Goal: Task Accomplishment & Management: Use online tool/utility

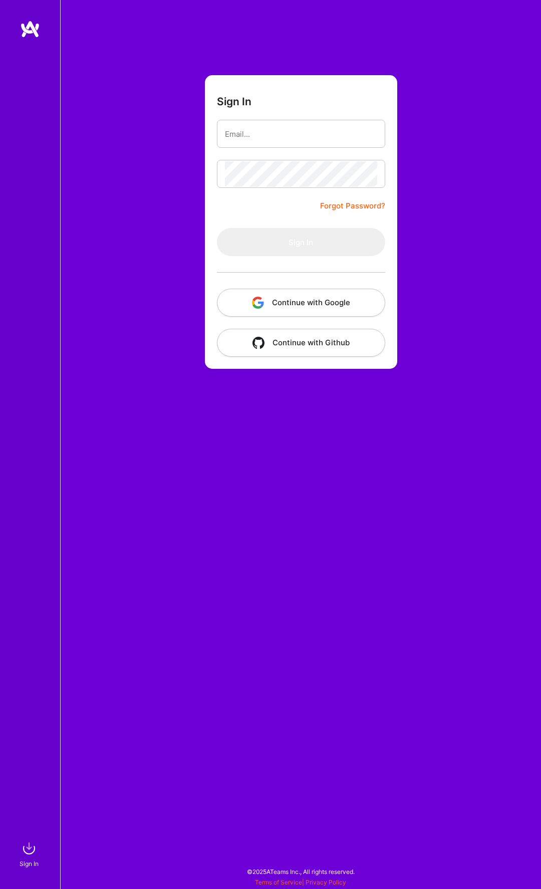
click at [280, 297] on button "Continue with Google" at bounding box center [301, 303] width 168 height 28
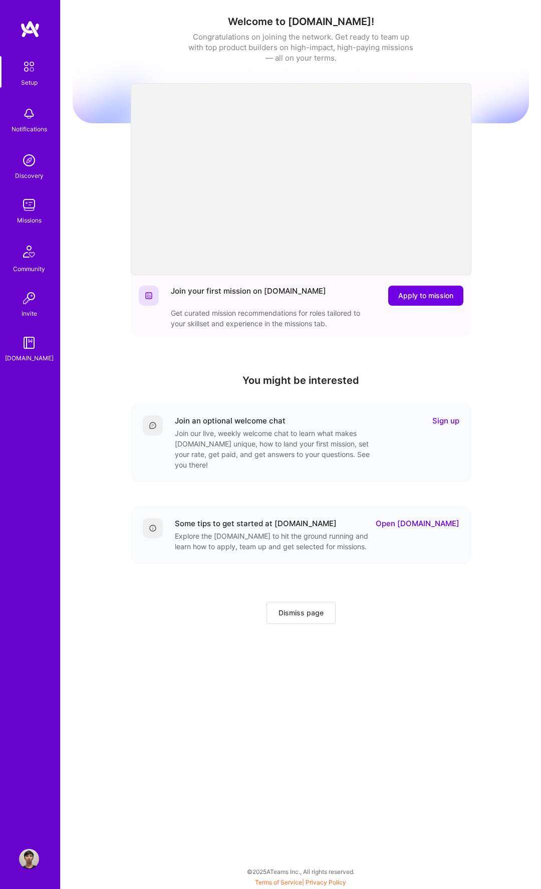
click at [34, 218] on div "Missions" at bounding box center [29, 220] width 25 height 11
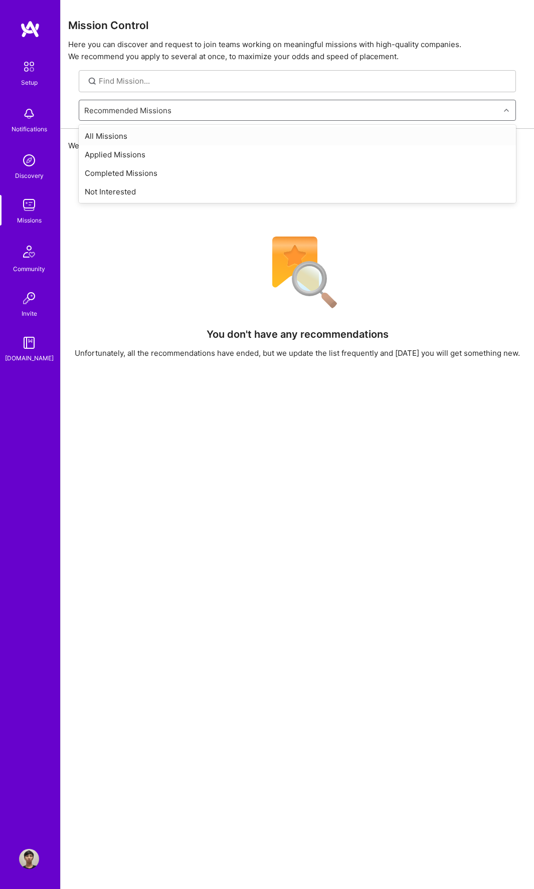
click at [145, 110] on div "Recommended Missions" at bounding box center [127, 110] width 87 height 11
click at [138, 134] on div "All Missions" at bounding box center [297, 136] width 437 height 19
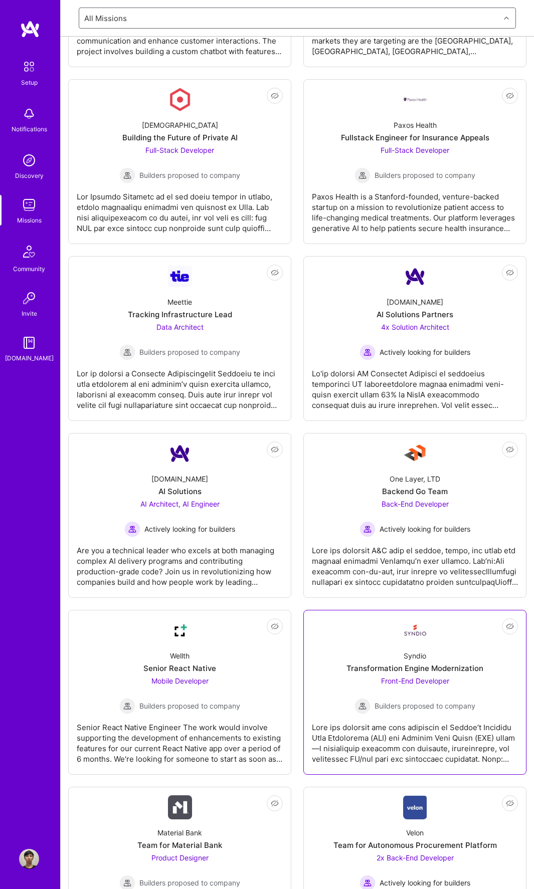
scroll to position [3110, 0]
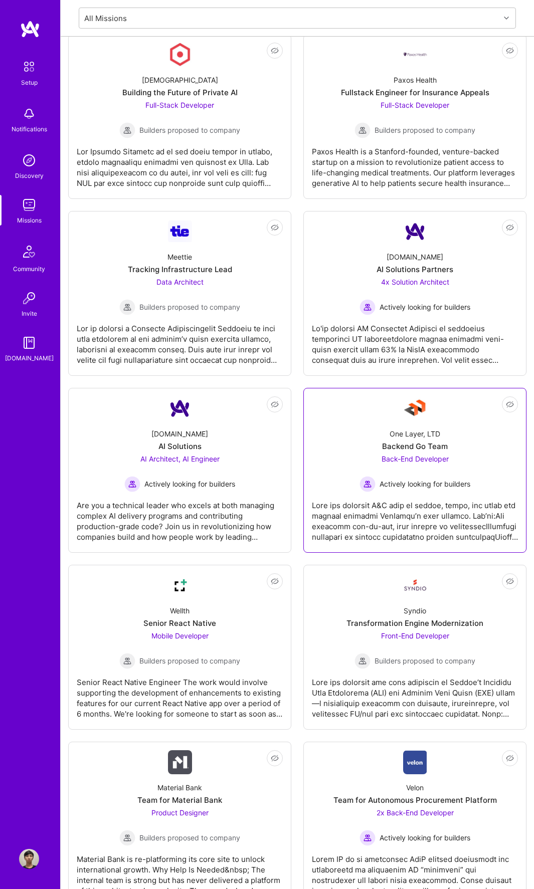
click at [421, 539] on div at bounding box center [415, 517] width 206 height 50
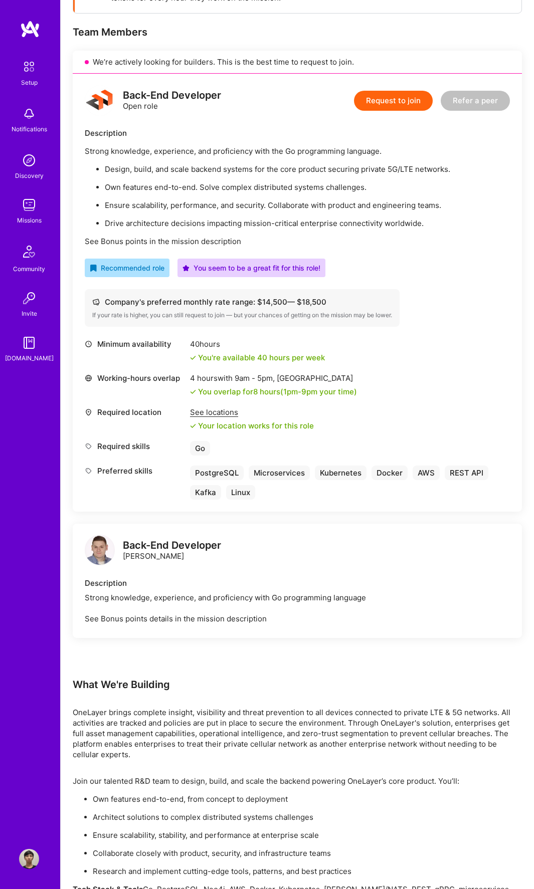
scroll to position [349, 0]
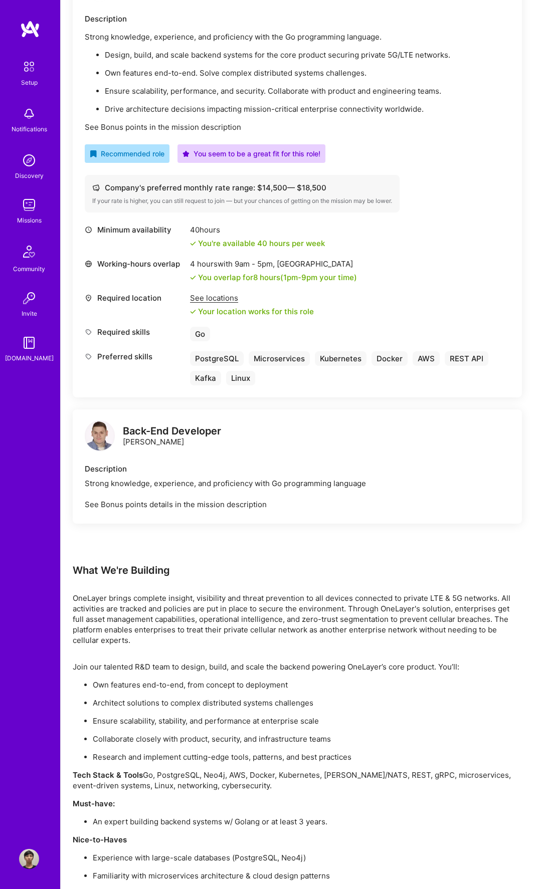
drag, startPoint x: 182, startPoint y: 444, endPoint x: 123, endPoint y: 444, distance: 59.6
click at [123, 444] on div "Back-End Developer [PERSON_NAME]" at bounding box center [172, 436] width 98 height 21
copy div "[PERSON_NAME]"
click at [159, 492] on div "Strong knowledge, experience, and proficiency with Go programming language See …" at bounding box center [297, 494] width 425 height 32
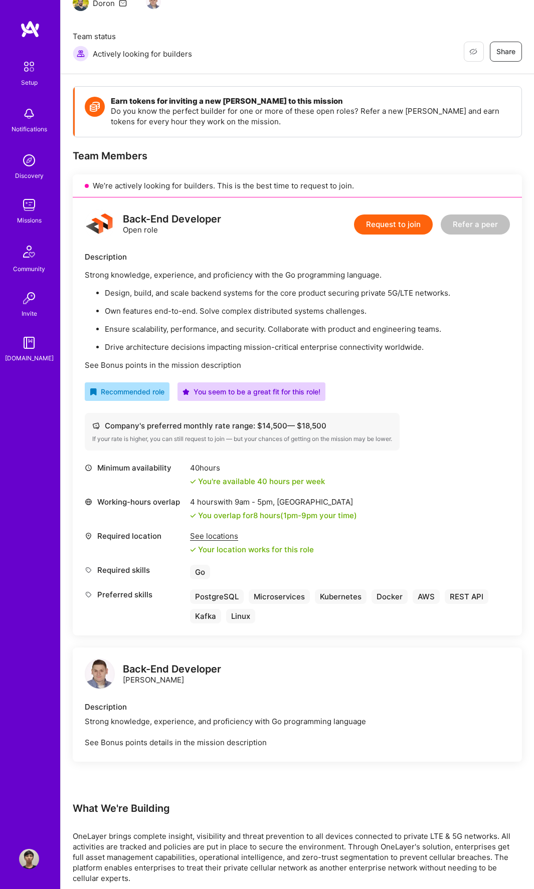
scroll to position [13, 0]
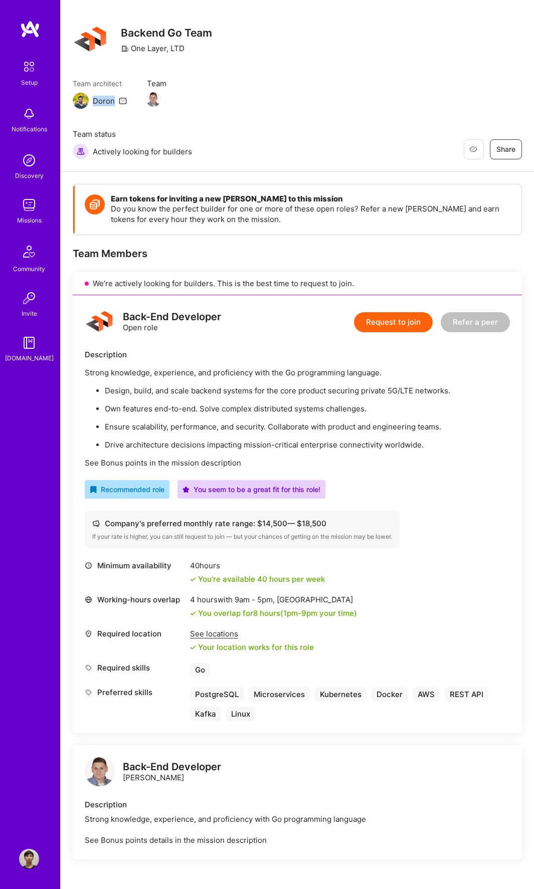
copy div "Doron"
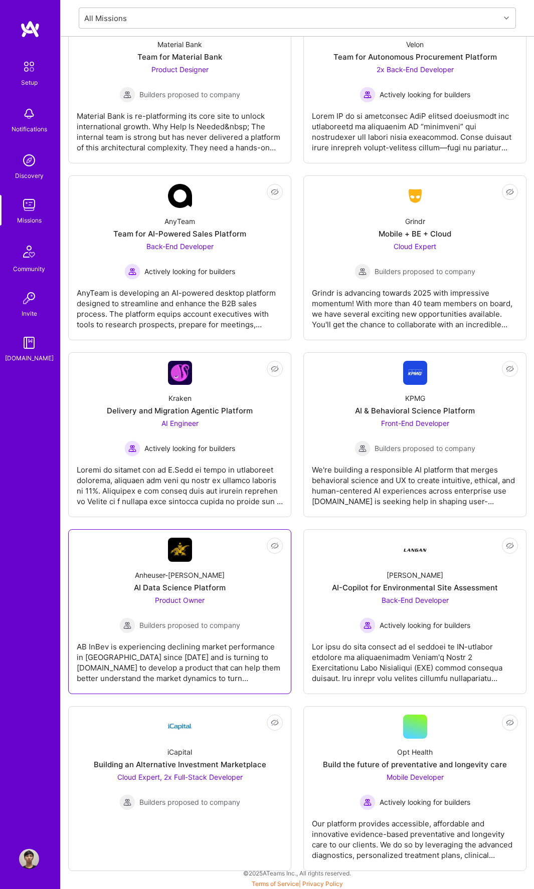
scroll to position [3855, 0]
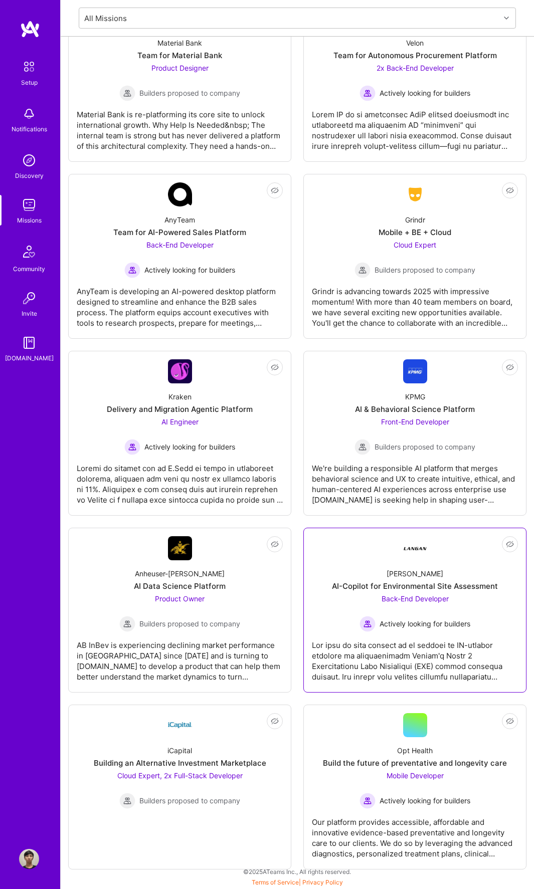
click at [412, 611] on div "Back-End Developer Actively looking for builders" at bounding box center [414, 612] width 111 height 39
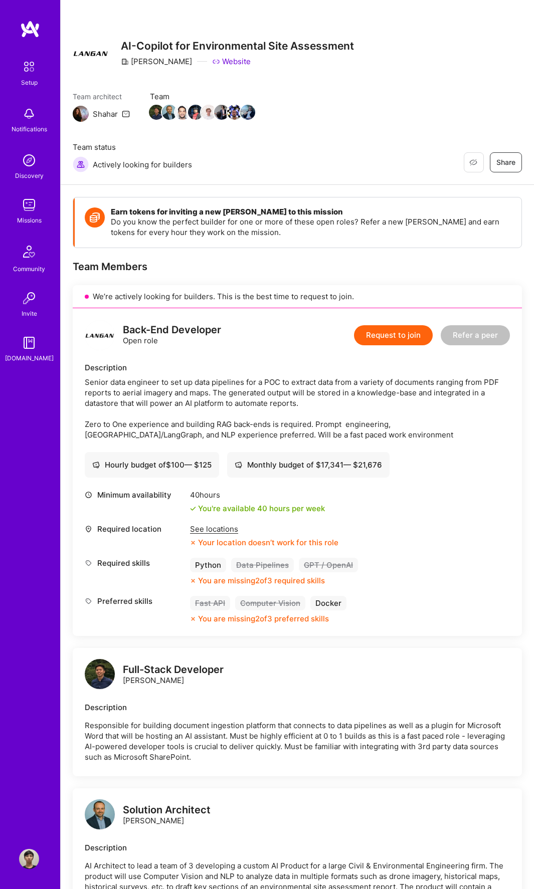
click at [223, 528] on div "See locations" at bounding box center [264, 529] width 148 height 11
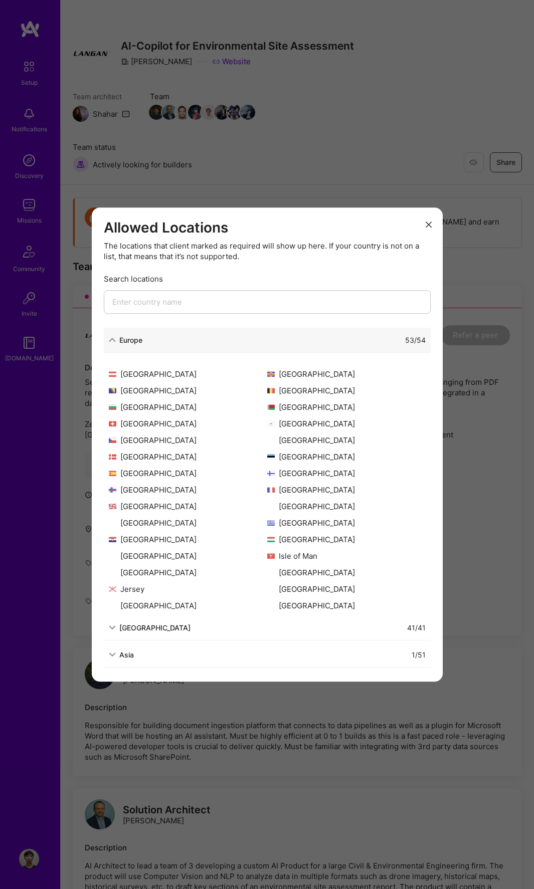
scroll to position [11, 0]
drag, startPoint x: 170, startPoint y: 654, endPoint x: 157, endPoint y: 656, distance: 12.6
click at [170, 654] on div "1 / 51" at bounding box center [280, 655] width 292 height 11
click at [119, 656] on div "Asia" at bounding box center [126, 655] width 15 height 11
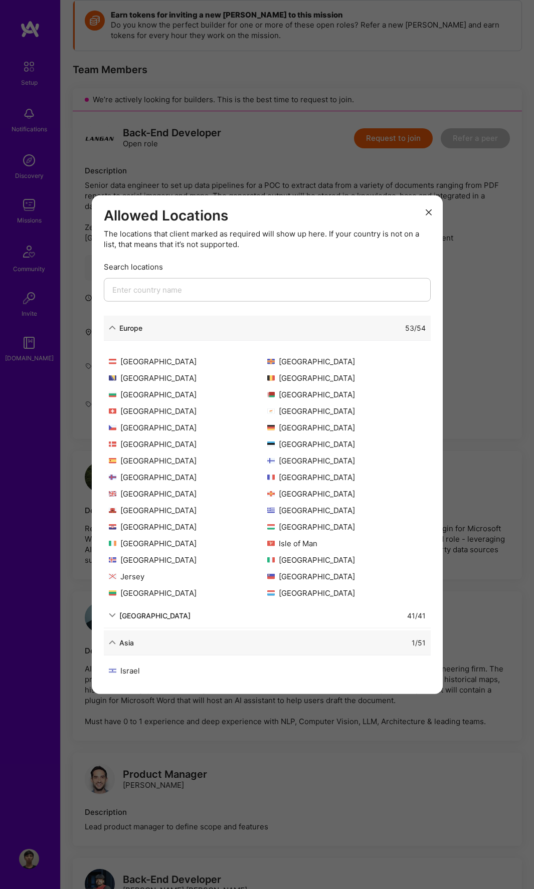
scroll to position [289, 0]
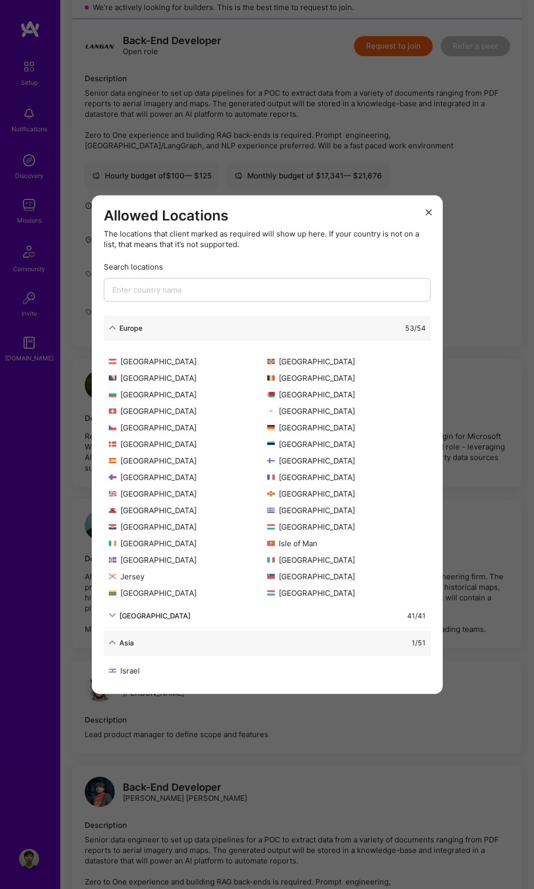
click at [135, 649] on div "Asia 1 / 51" at bounding box center [267, 642] width 327 height 25
click at [127, 643] on div "Asia" at bounding box center [126, 642] width 15 height 11
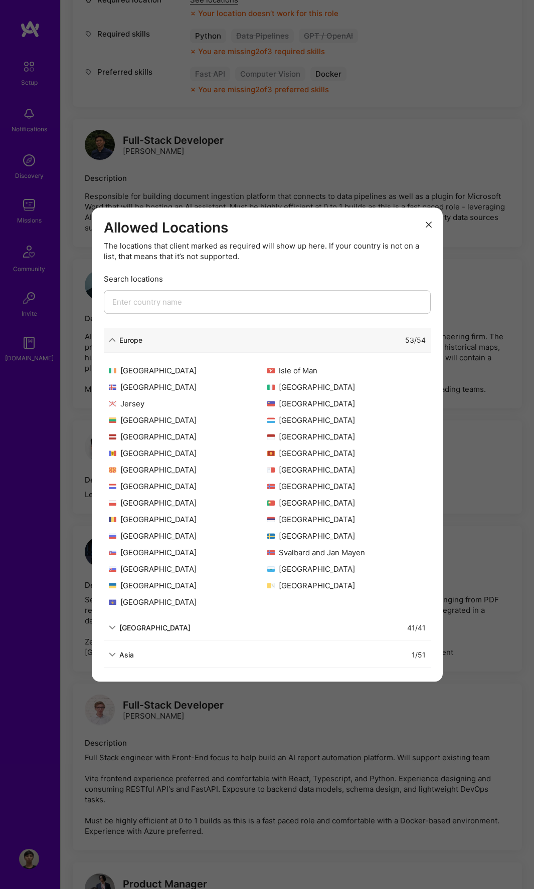
scroll to position [630, 0]
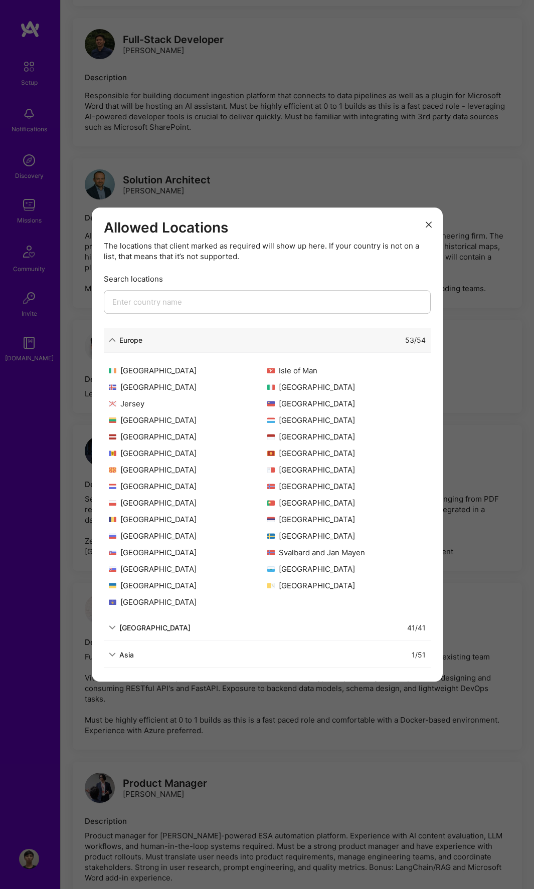
click at [117, 343] on div "Europe" at bounding box center [126, 340] width 34 height 11
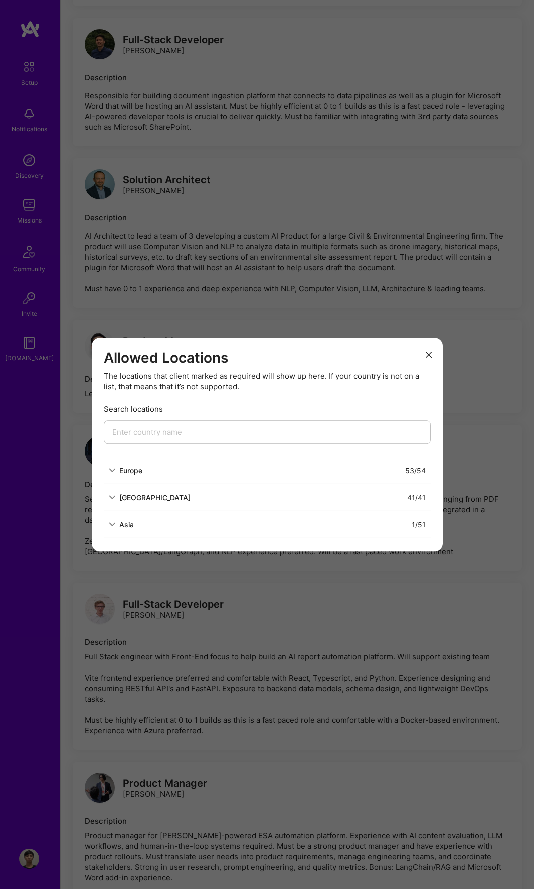
click at [112, 522] on icon "modal" at bounding box center [112, 524] width 7 height 7
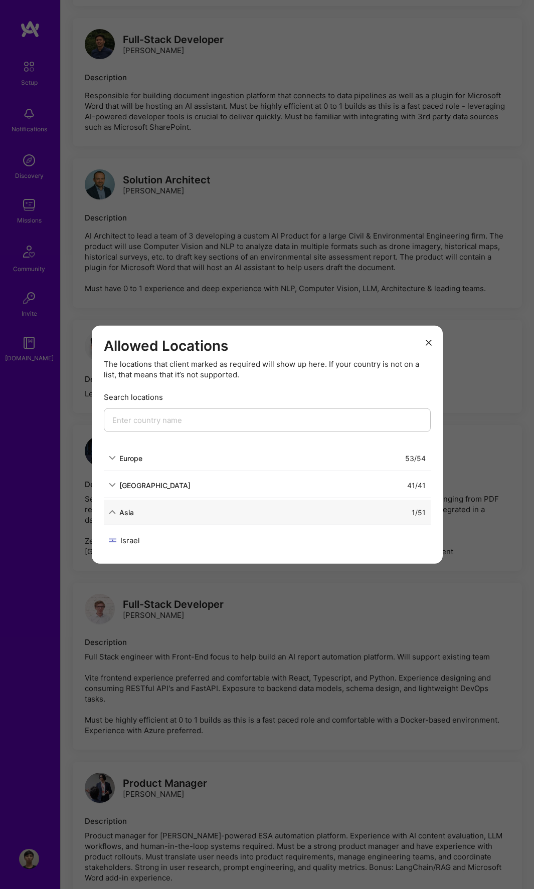
click at [126, 543] on div "Israel" at bounding box center [188, 540] width 158 height 11
click at [418, 619] on div "Allowed Locations The locations that client marked as required will show up her…" at bounding box center [267, 444] width 534 height 889
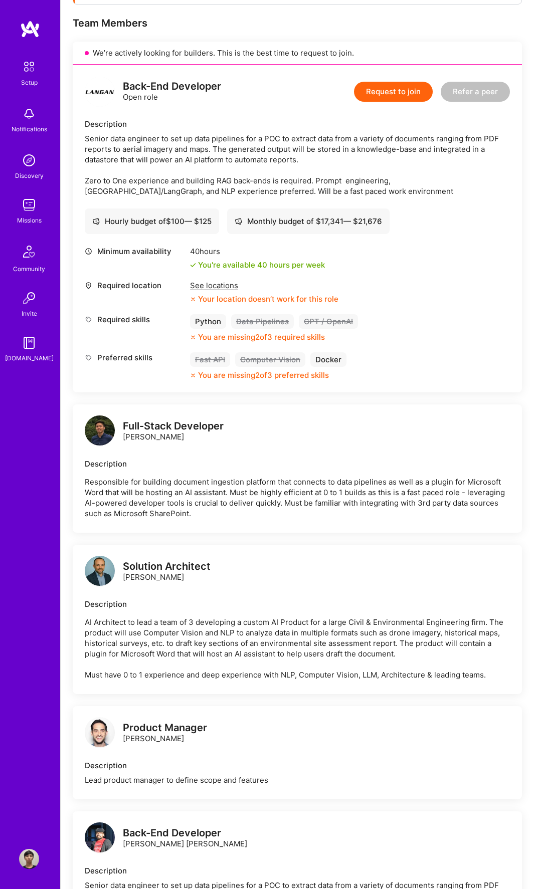
scroll to position [232, 0]
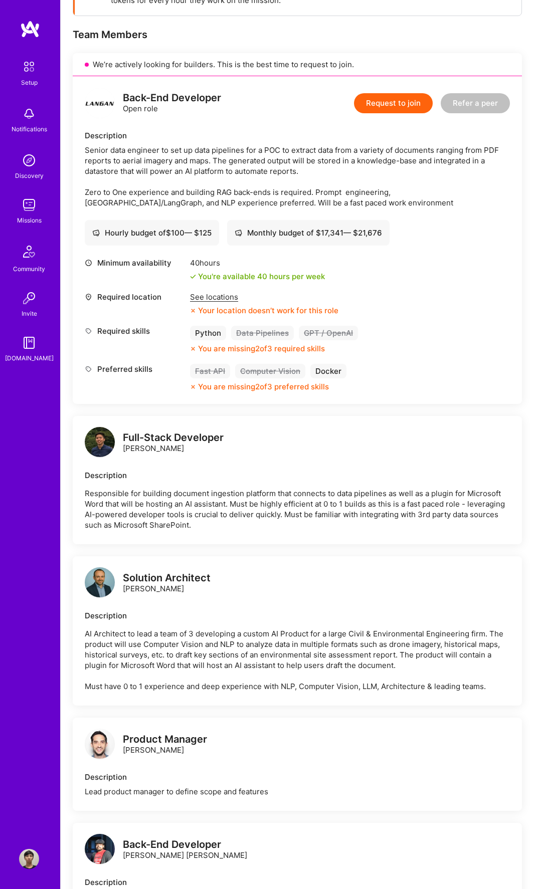
click at [141, 427] on div "Full-Stack Developer [PERSON_NAME] Description Responsible for building documen…" at bounding box center [297, 480] width 449 height 128
click at [143, 433] on div "Full-Stack Developer" at bounding box center [173, 438] width 101 height 11
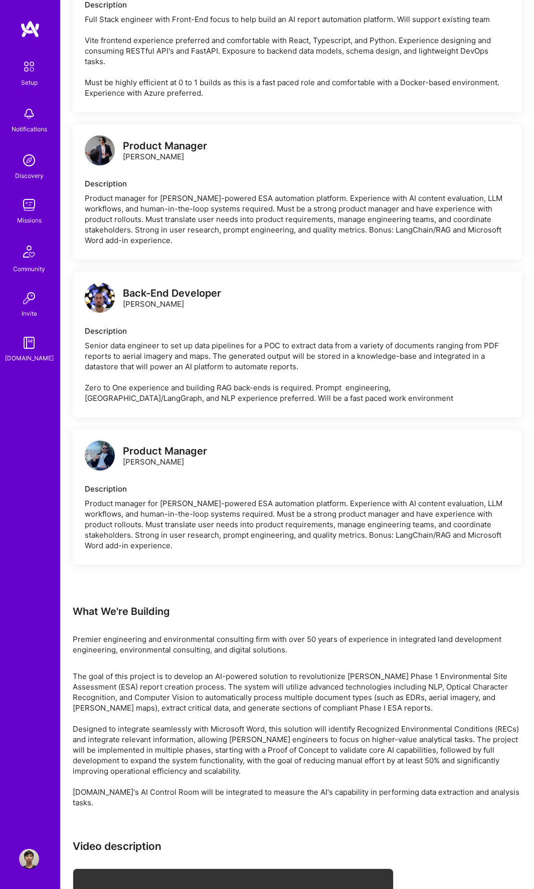
scroll to position [1454, 0]
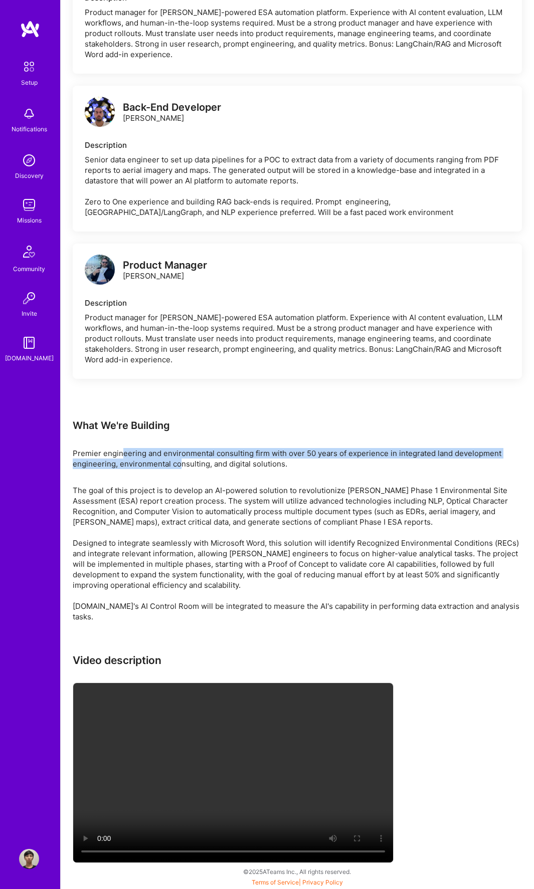
drag, startPoint x: 126, startPoint y: 466, endPoint x: 183, endPoint y: 478, distance: 58.4
click at [183, 469] on div "Premier engineering and environmental consulting firm with over 50 years of exp…" at bounding box center [297, 458] width 449 height 21
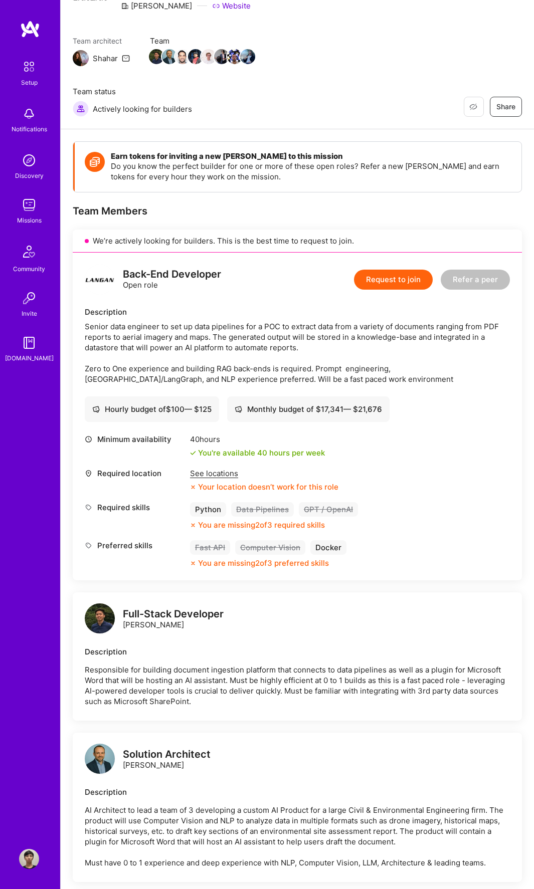
scroll to position [0, 0]
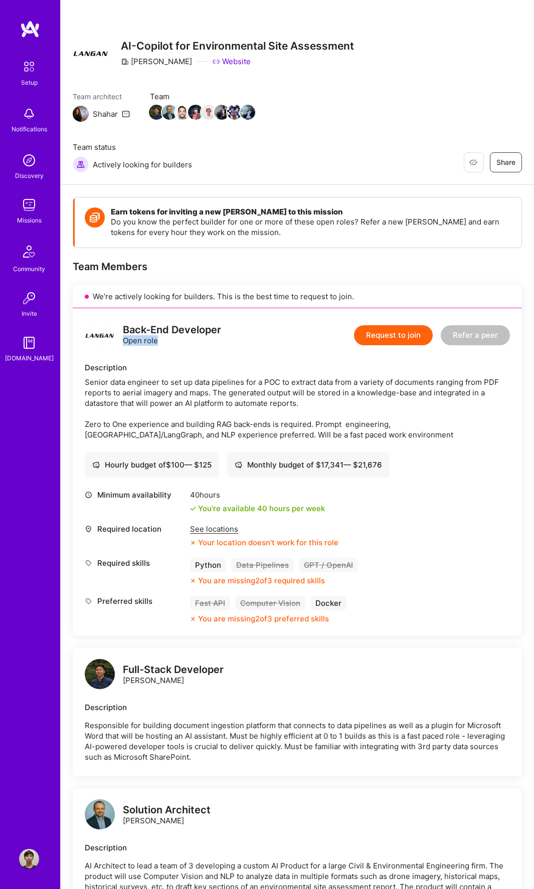
drag, startPoint x: 167, startPoint y: 345, endPoint x: 121, endPoint y: 343, distance: 46.7
click at [121, 343] on div "Back-End Developer Open role" at bounding box center [153, 335] width 136 height 30
click at [29, 172] on div "Discovery" at bounding box center [29, 175] width 29 height 11
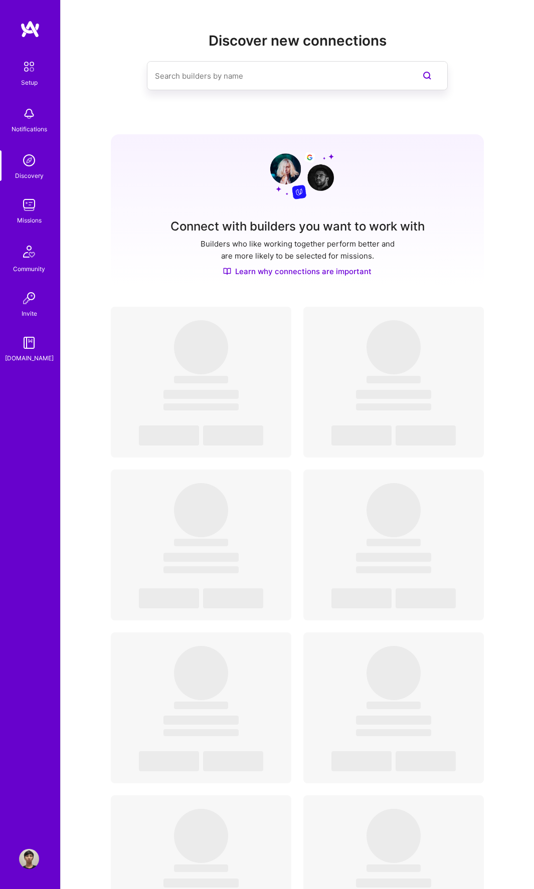
click at [28, 204] on img at bounding box center [29, 205] width 20 height 20
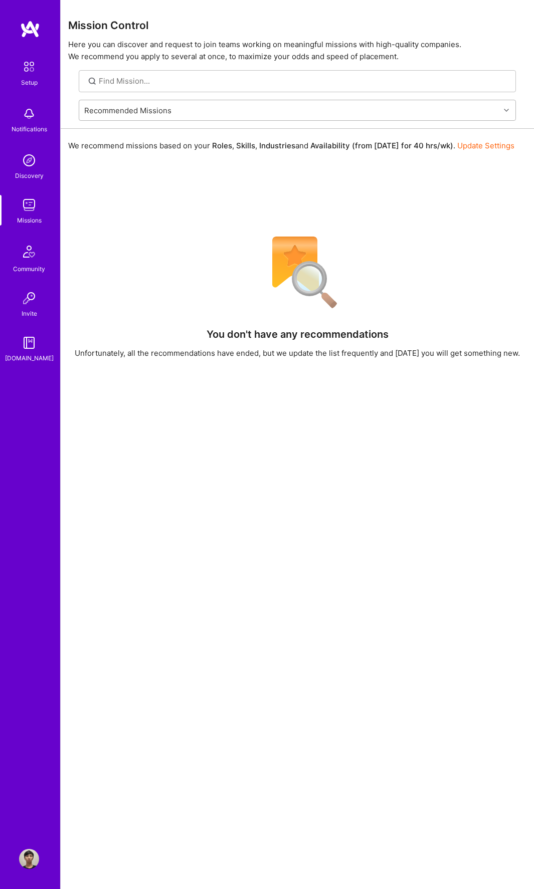
click at [165, 112] on div "Recommended Missions" at bounding box center [127, 110] width 87 height 11
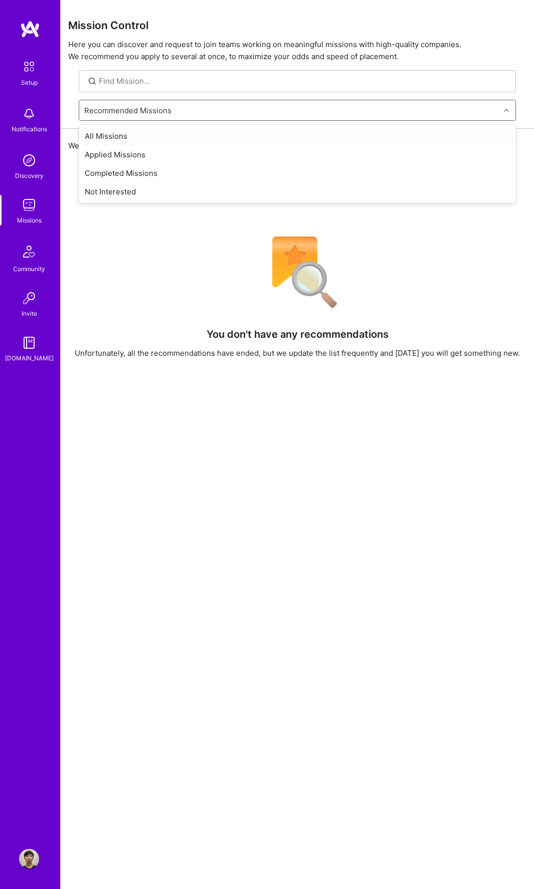
click at [144, 140] on div "All Missions" at bounding box center [297, 136] width 437 height 19
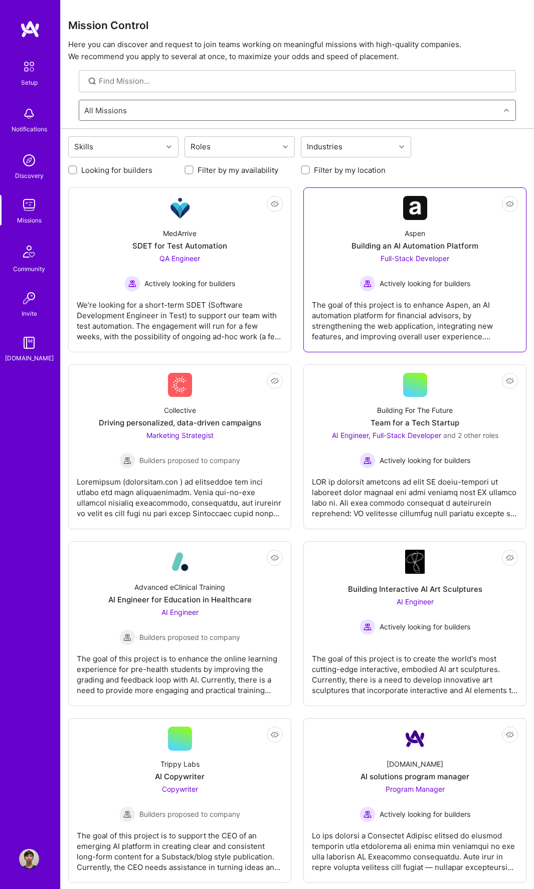
click at [477, 326] on div "The goal of this project is to enhance Aspen, an AI automation platform for fin…" at bounding box center [415, 317] width 206 height 50
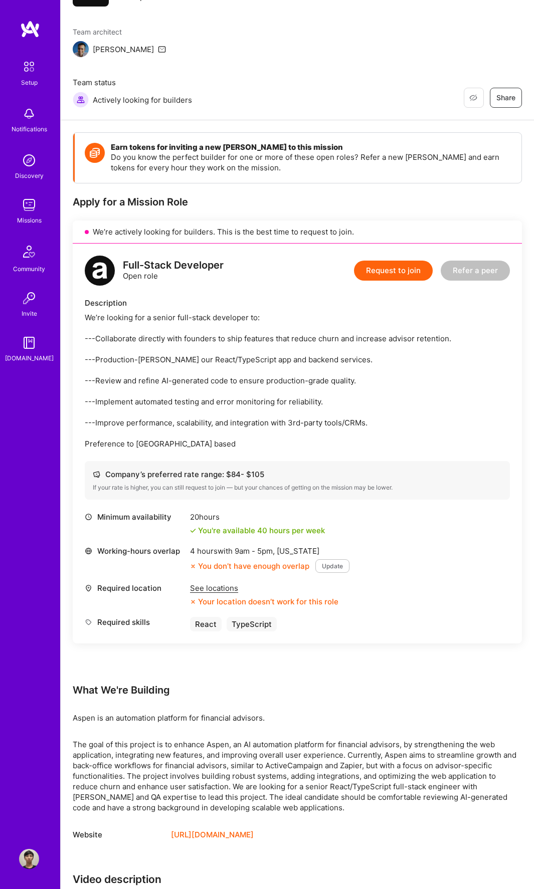
scroll to position [67, 0]
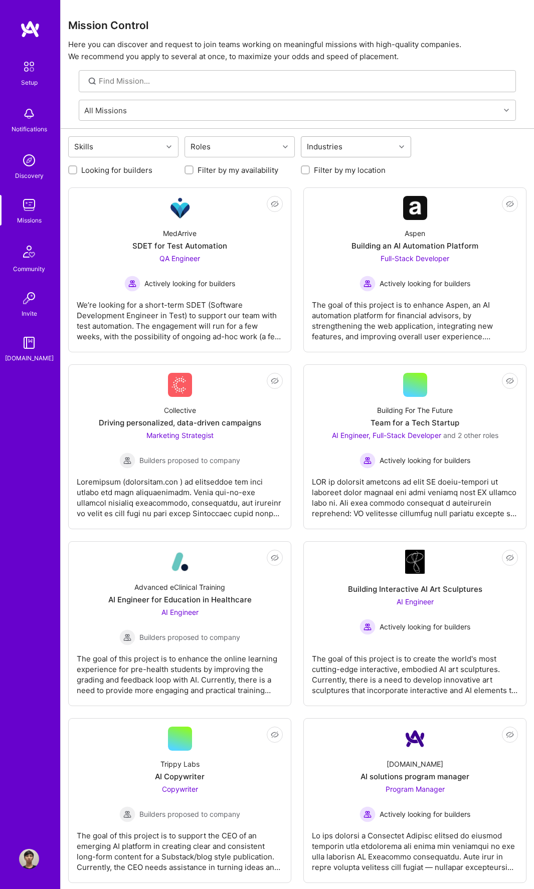
click at [365, 149] on div "Industries" at bounding box center [348, 147] width 94 height 20
click at [288, 149] on div at bounding box center [287, 146] width 16 height 13
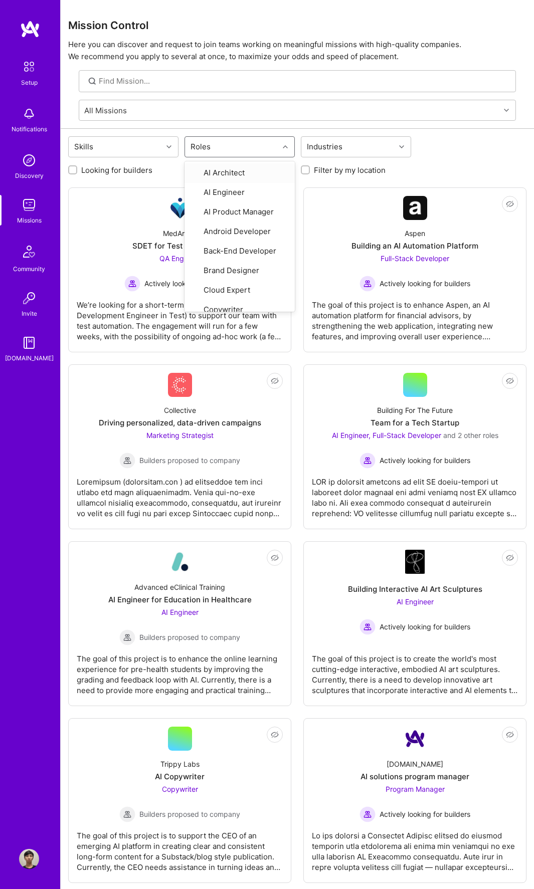
click at [349, 170] on label "Filter by my location" at bounding box center [350, 170] width 72 height 11
click at [310, 170] on input "Filter by my location" at bounding box center [306, 170] width 7 height 7
checkbox input "true"
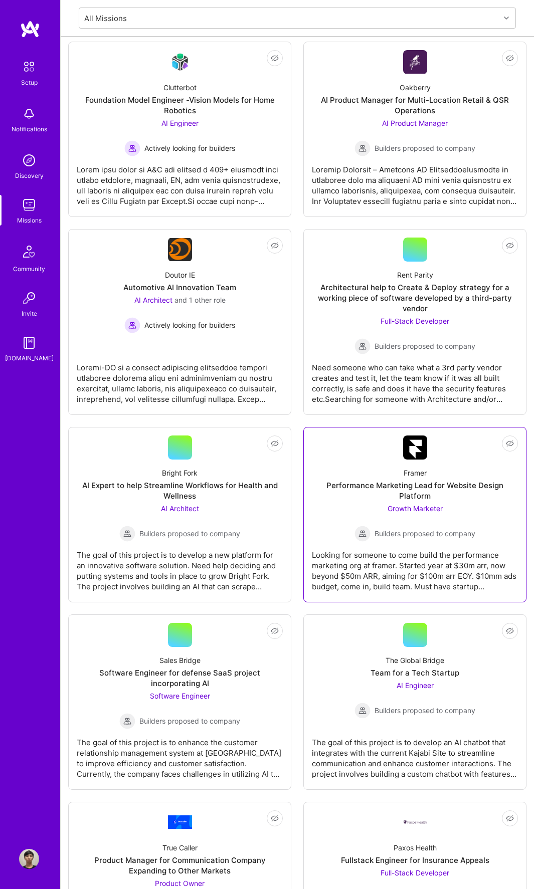
scroll to position [871, 0]
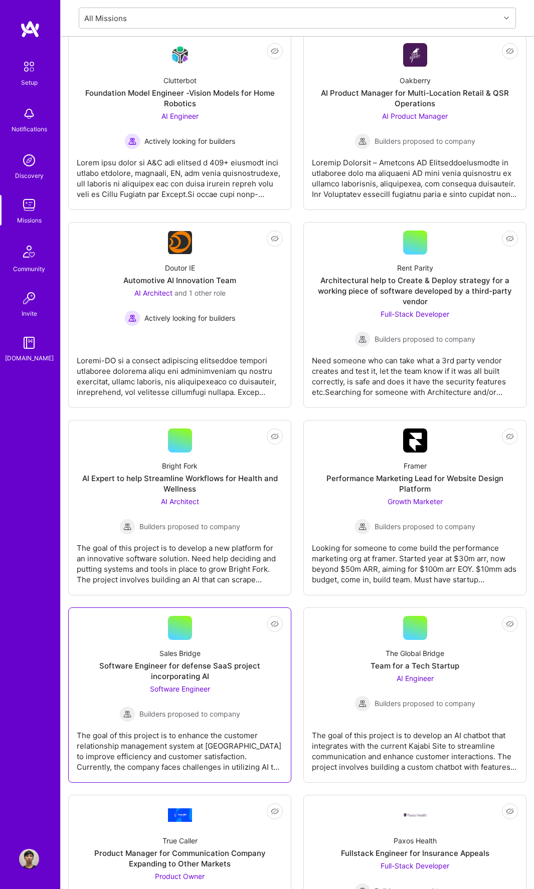
click at [233, 671] on div "Software Engineer for defense SaaS project incorporating AI" at bounding box center [180, 671] width 206 height 21
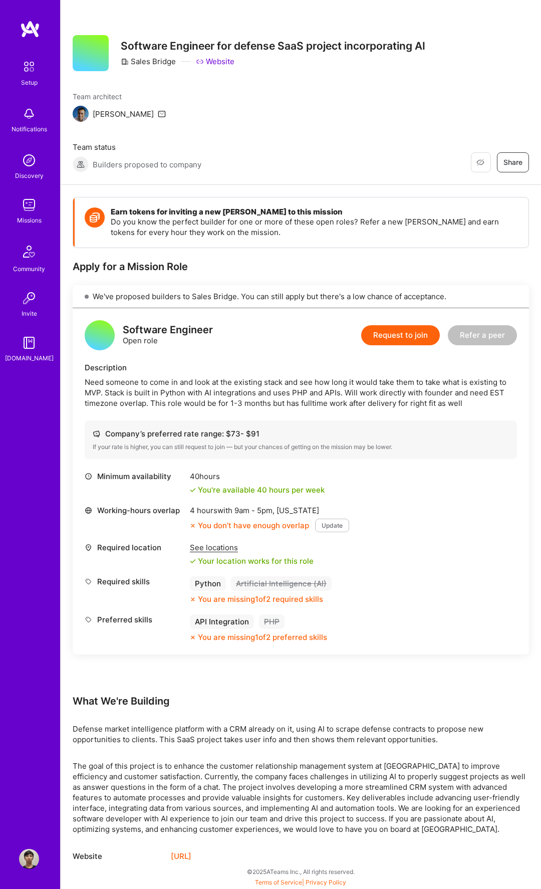
click at [237, 724] on p "Defense market intelligence platform with a CRM already on it, using AI to scra…" at bounding box center [301, 734] width 457 height 21
drag, startPoint x: 335, startPoint y: 680, endPoint x: 426, endPoint y: 676, distance: 90.8
click at [426, 724] on p "Defense market intelligence platform with a CRM already on it, using AI to scra…" at bounding box center [301, 734] width 457 height 21
copy p "scrape defense contracts"
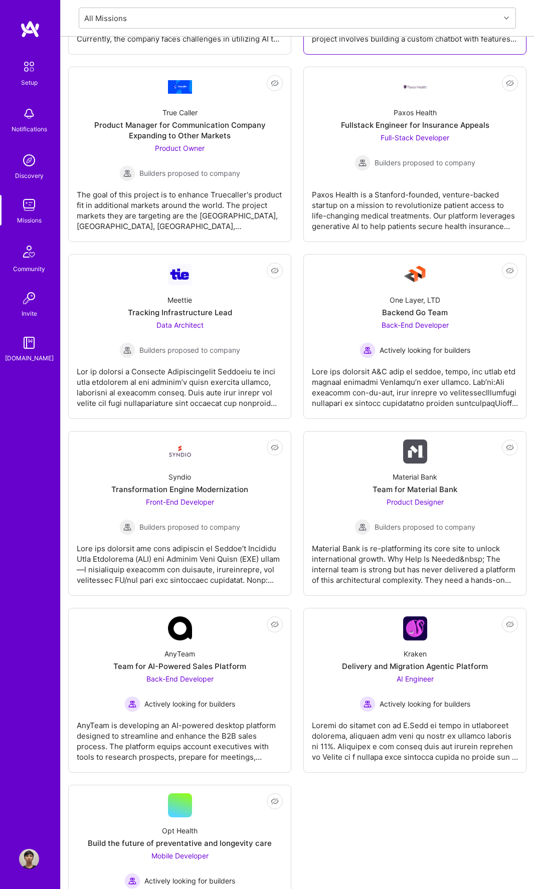
scroll to position [1680, 0]
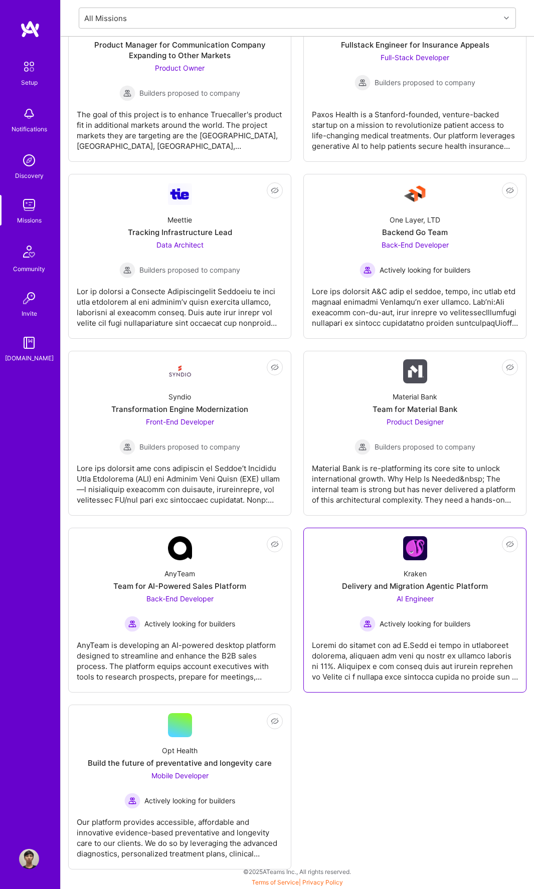
click at [379, 634] on div at bounding box center [415, 657] width 206 height 50
